Goal: Task Accomplishment & Management: Use online tool/utility

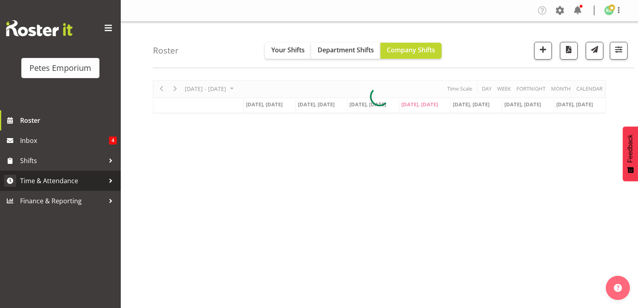
click at [75, 181] on span "Time & Attendance" at bounding box center [62, 181] width 85 height 12
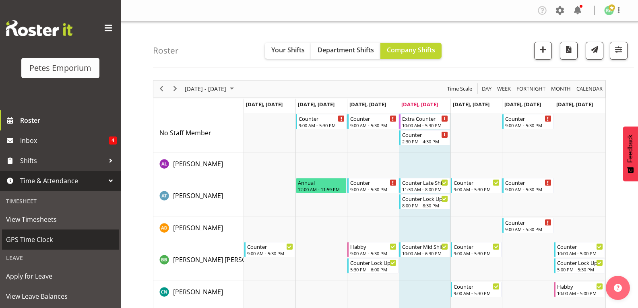
click at [48, 242] on span "GPS Time Clock" at bounding box center [60, 239] width 109 height 12
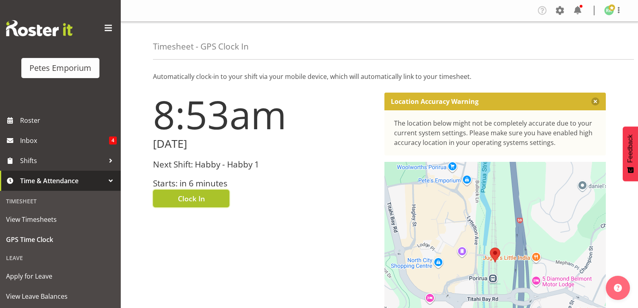
click at [201, 196] on span "Clock In" at bounding box center [191, 198] width 27 height 10
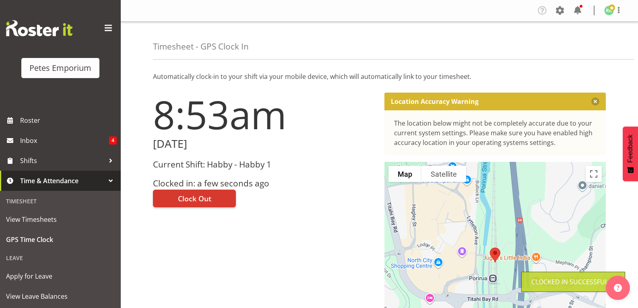
click at [612, 8] on span at bounding box center [612, 7] width 6 height 6
click at [569, 45] on link "Log Out" at bounding box center [584, 42] width 77 height 14
